Goal: Find specific page/section: Find specific page/section

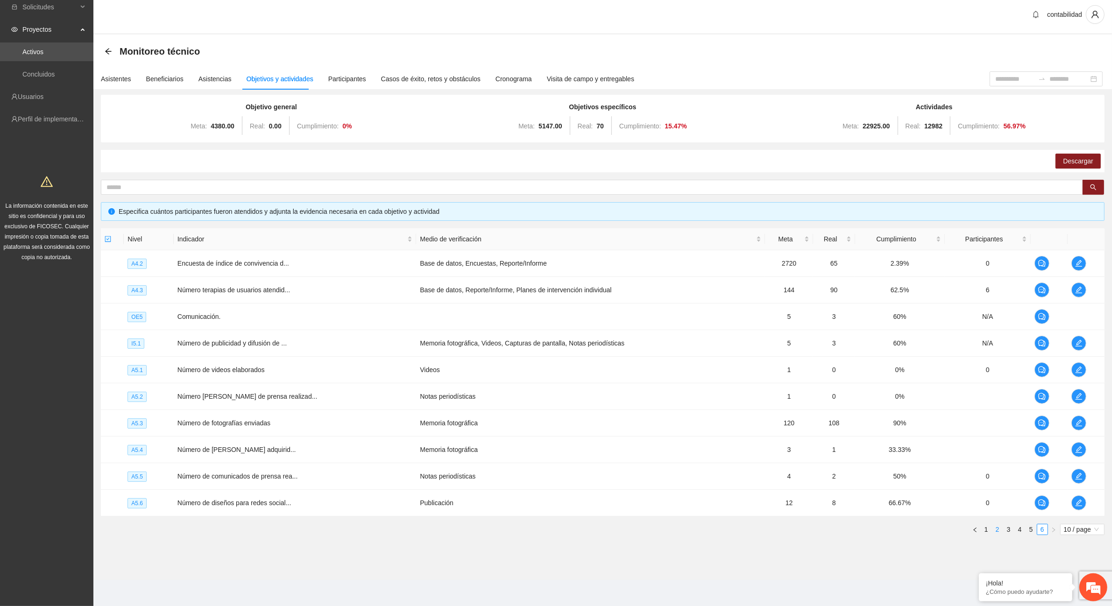
click at [996, 530] on link "2" at bounding box center [997, 529] width 10 height 10
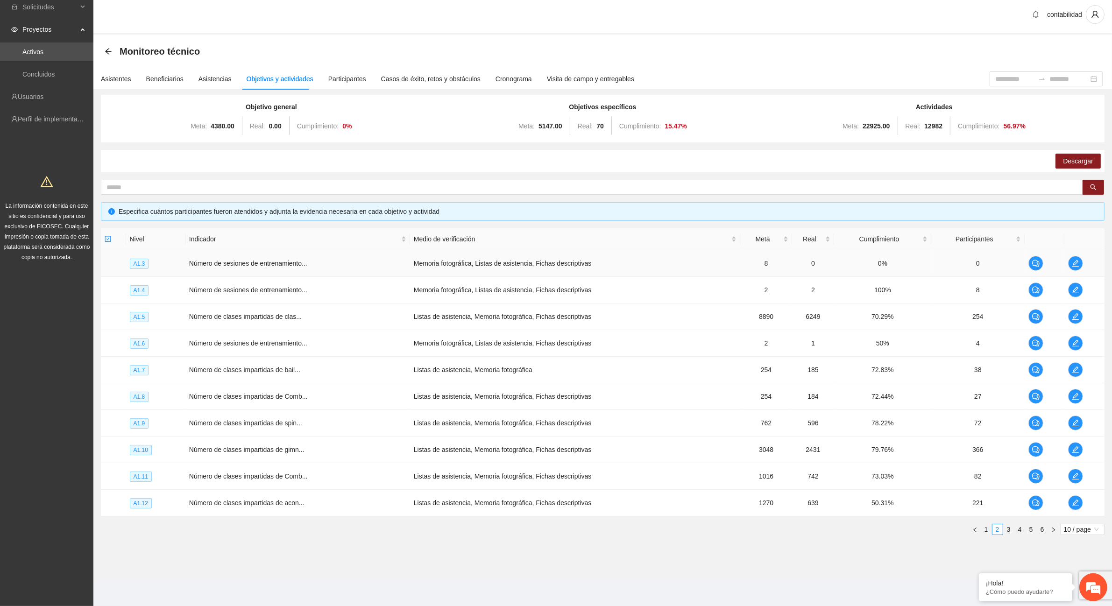
click at [306, 266] on td "Número de sesiones de entrenamiento..." at bounding box center [297, 263] width 225 height 27
click at [303, 266] on span "Número de sesiones de entrenamiento..." at bounding box center [248, 263] width 118 height 7
click at [285, 286] on span "Número de sesiones de entrenamiento..." at bounding box center [248, 289] width 118 height 7
click at [283, 313] on span "Número de clases impartidas de clas..." at bounding box center [245, 316] width 113 height 7
click at [282, 339] on span "Número de sesiones de entrenamiento..." at bounding box center [248, 342] width 118 height 7
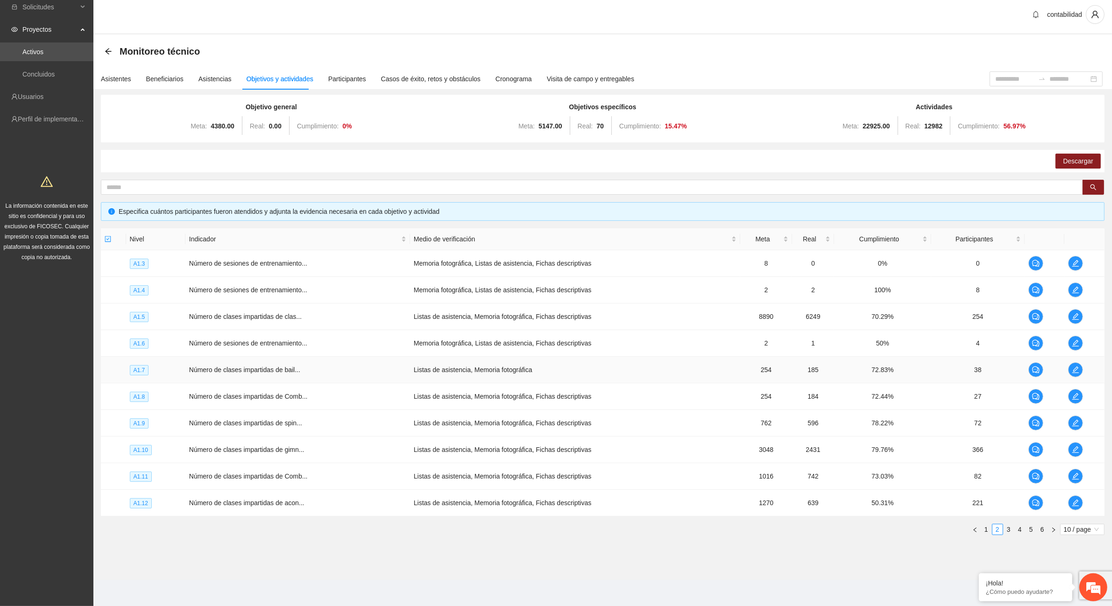
click at [280, 368] on span "Número de clases impartidas de bail..." at bounding box center [244, 369] width 111 height 7
click at [289, 393] on span "Número de clases impartidas de Comb..." at bounding box center [248, 396] width 119 height 7
click at [285, 420] on span "Número de clases impartidas de spin..." at bounding box center [245, 422] width 113 height 7
click at [285, 446] on span "Número de clases impartidas de gimn..." at bounding box center [246, 449] width 115 height 7
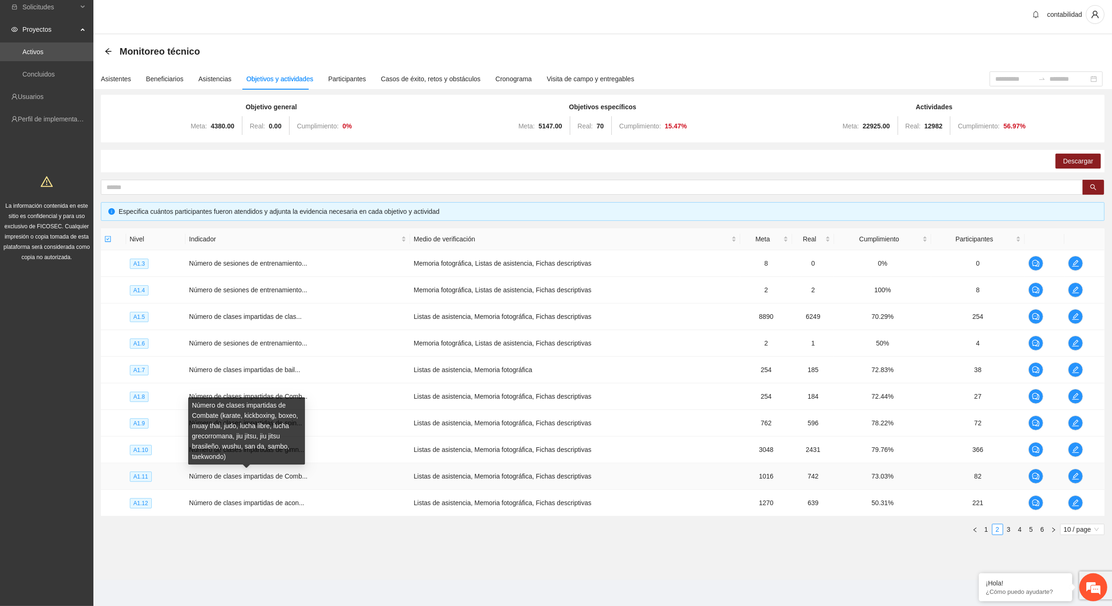
click at [288, 475] on span "Número de clases impartidas de Comb..." at bounding box center [248, 476] width 119 height 7
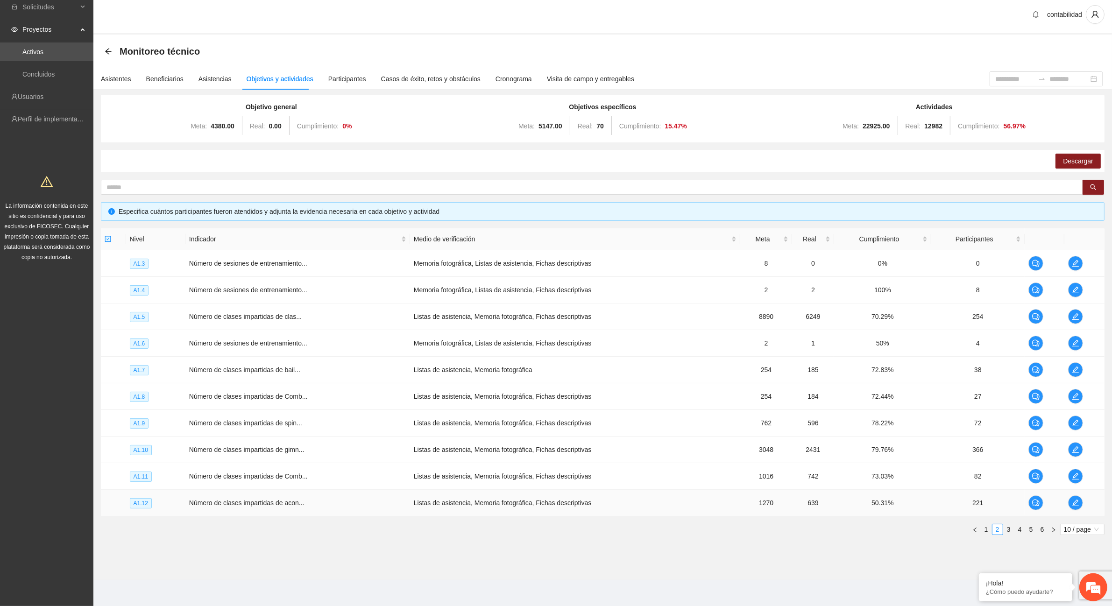
click at [286, 502] on span "Número de clases impartidas de acon..." at bounding box center [246, 502] width 115 height 7
click at [1010, 532] on link "3" at bounding box center [1008, 529] width 10 height 10
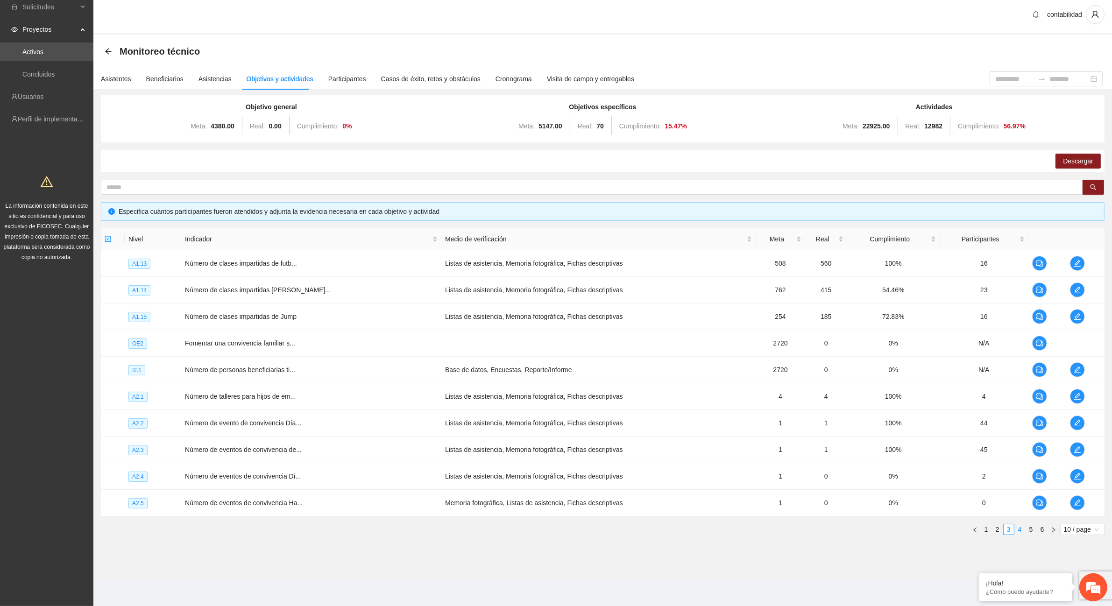
click at [1020, 530] on link "4" at bounding box center [1020, 529] width 10 height 10
